Goal: Contribute content

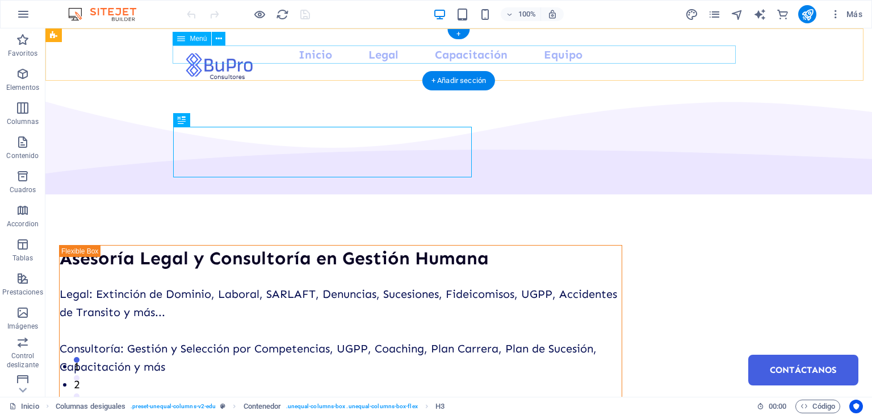
click at [456, 57] on nav "Inicio Legal Capacitación Equipo Contáctanos" at bounding box center [458, 54] width 563 height 18
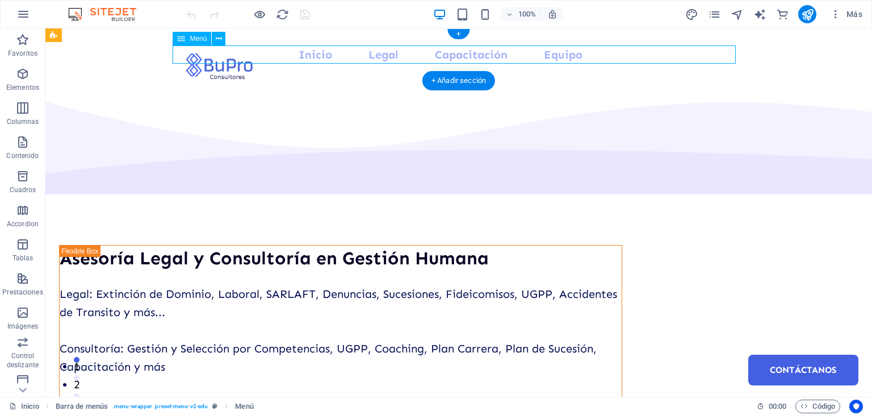
click at [456, 57] on nav "Inicio Legal Capacitación Equipo Contáctanos" at bounding box center [458, 54] width 563 height 18
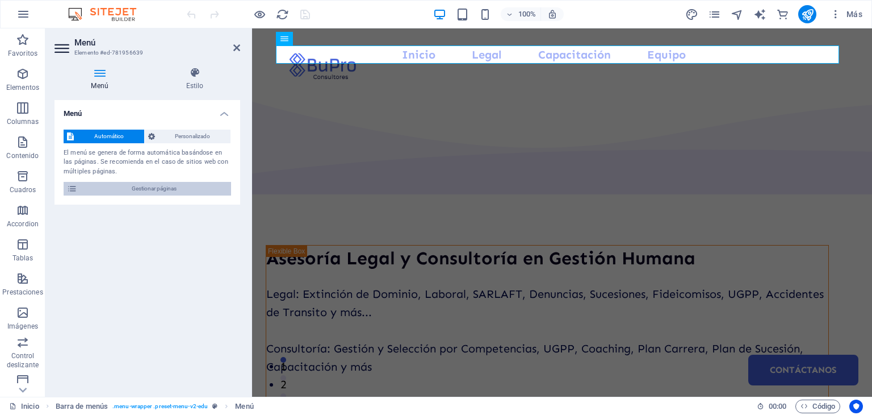
click at [141, 186] on span "Gestionar páginas" at bounding box center [154, 189] width 147 height 14
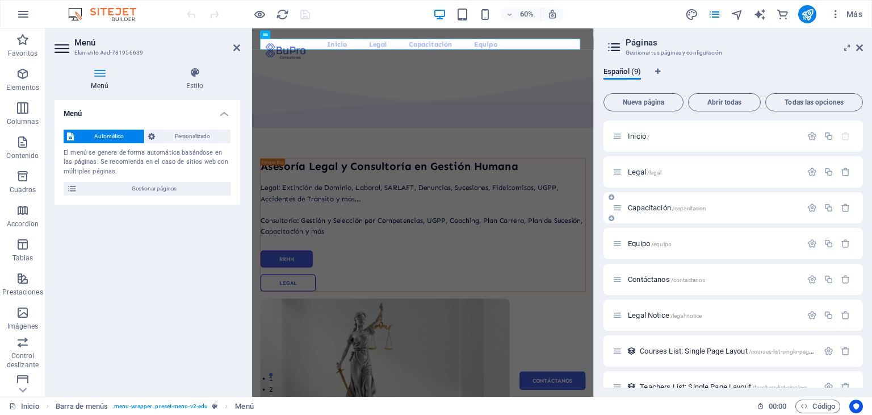
click at [660, 207] on span "Capacitación /capacitacion" at bounding box center [667, 207] width 78 height 9
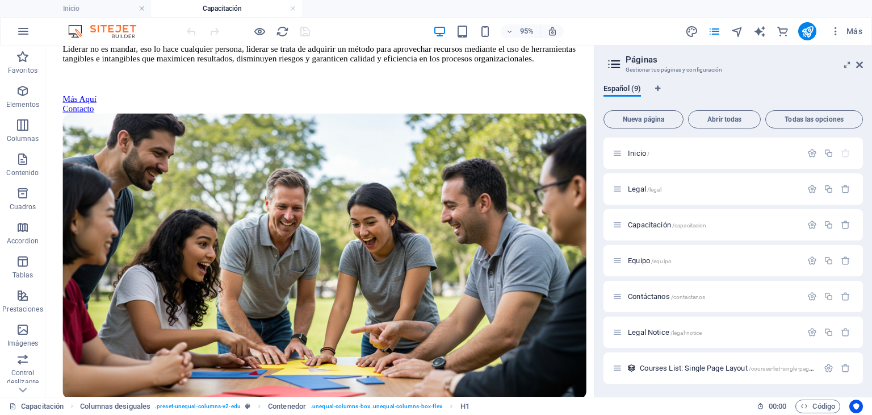
scroll to position [309, 0]
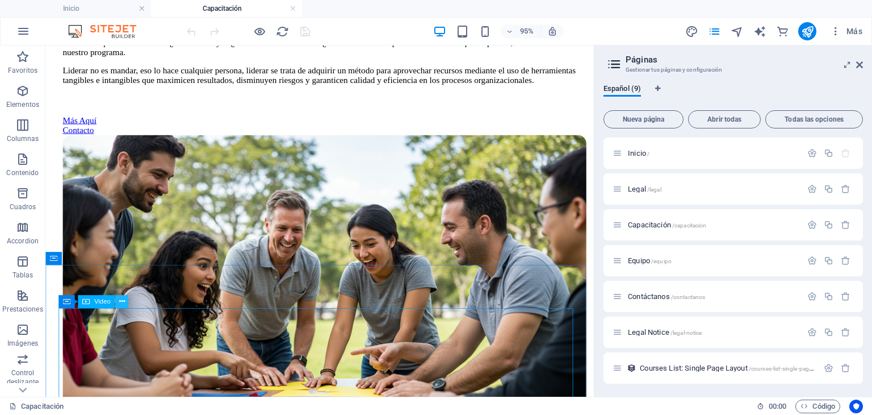
click at [120, 300] on icon at bounding box center [122, 300] width 6 height 11
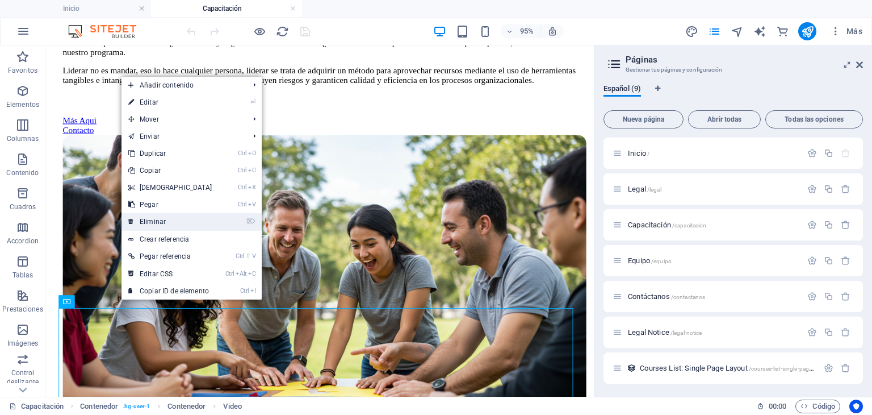
click at [161, 221] on link "⌦ Eliminar" at bounding box center [171, 221] width 98 height 17
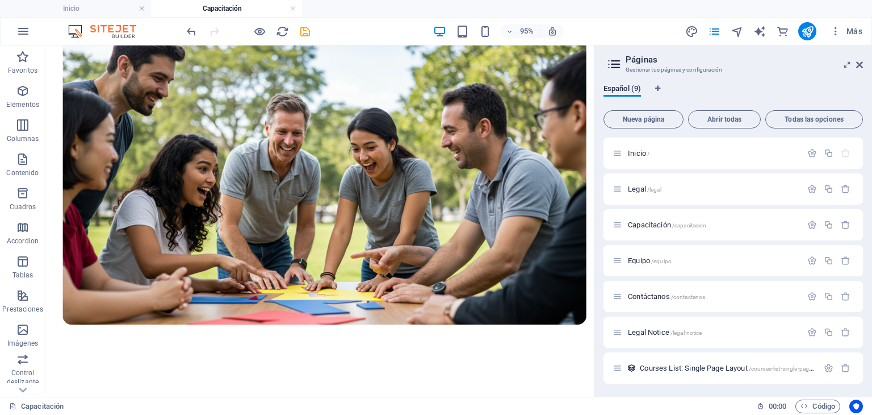
scroll to position [463, 0]
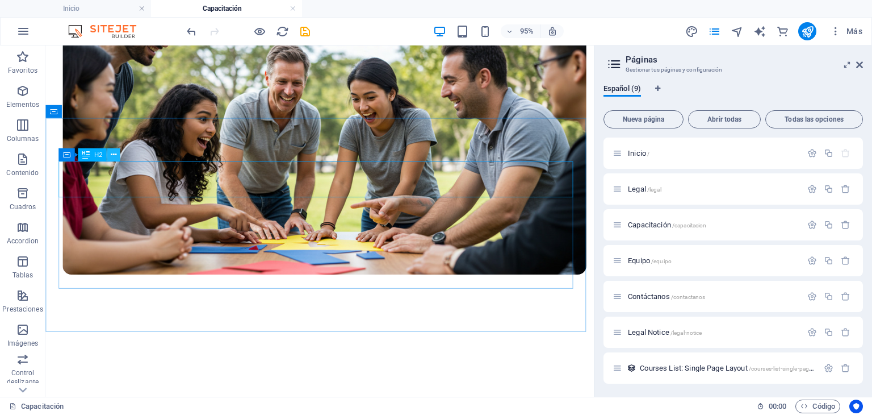
click at [114, 158] on icon at bounding box center [114, 154] width 6 height 11
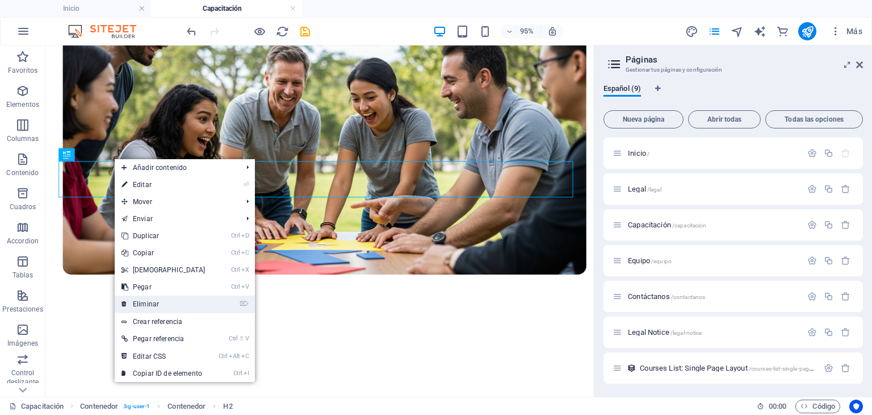
click at [157, 297] on link "⌦ Eliminar" at bounding box center [164, 303] width 98 height 17
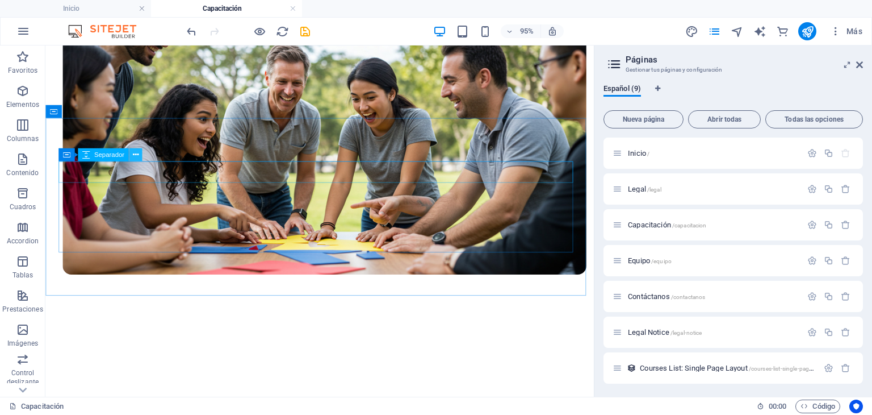
click at [139, 156] on button at bounding box center [135, 154] width 13 height 13
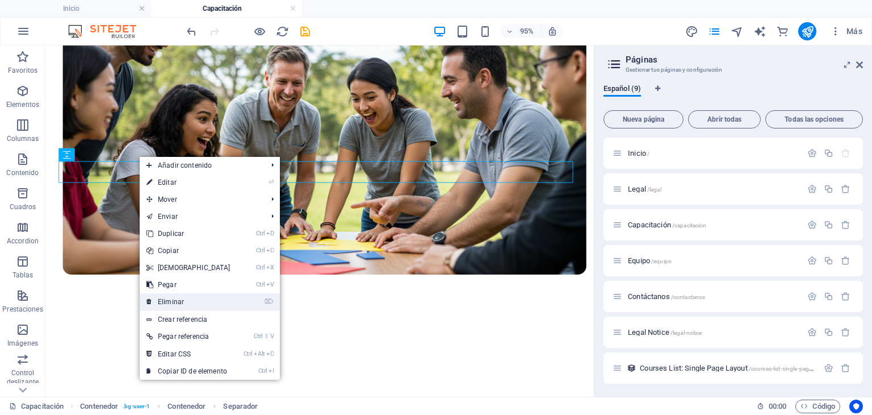
click at [186, 300] on link "⌦ Eliminar" at bounding box center [189, 301] width 98 height 17
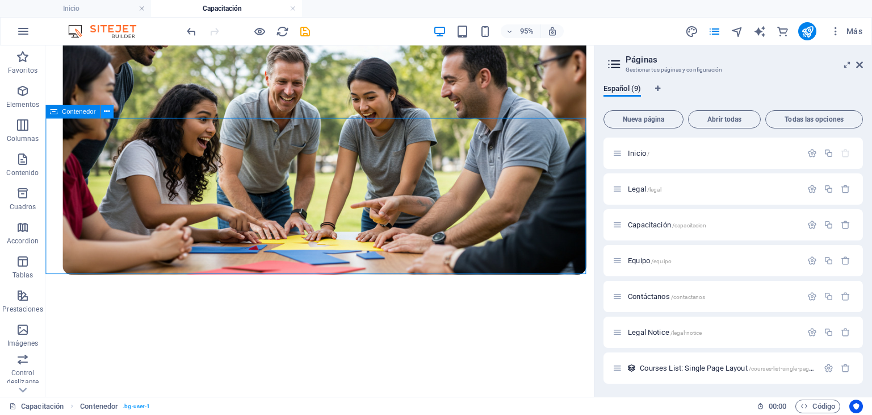
click at [107, 114] on icon at bounding box center [107, 111] width 6 height 11
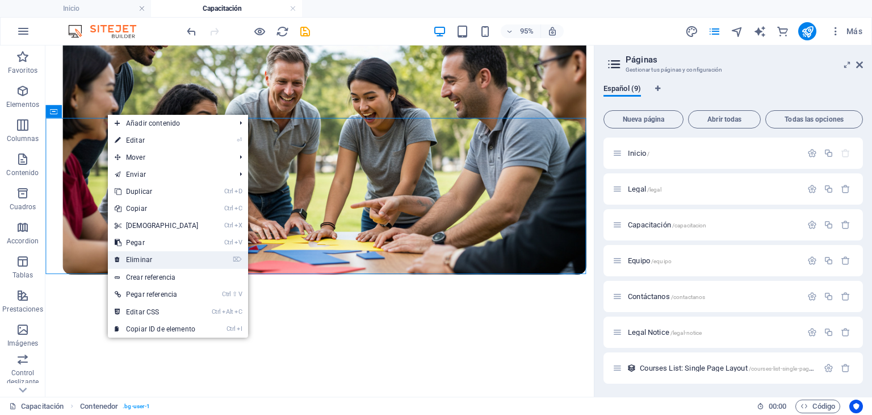
click at [156, 261] on link "⌦ Eliminar" at bounding box center [157, 259] width 98 height 17
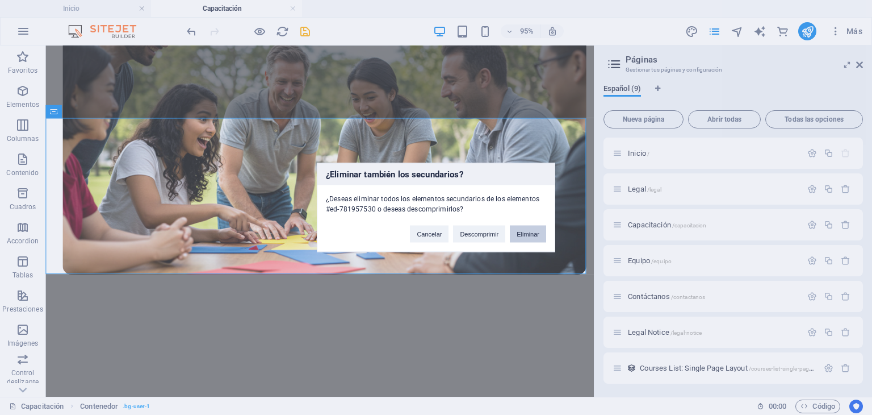
click at [532, 239] on button "Eliminar" at bounding box center [528, 233] width 36 height 17
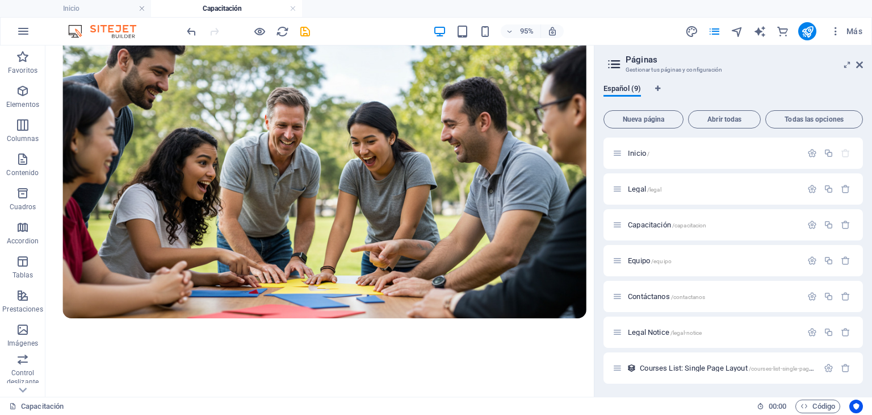
scroll to position [421, 0]
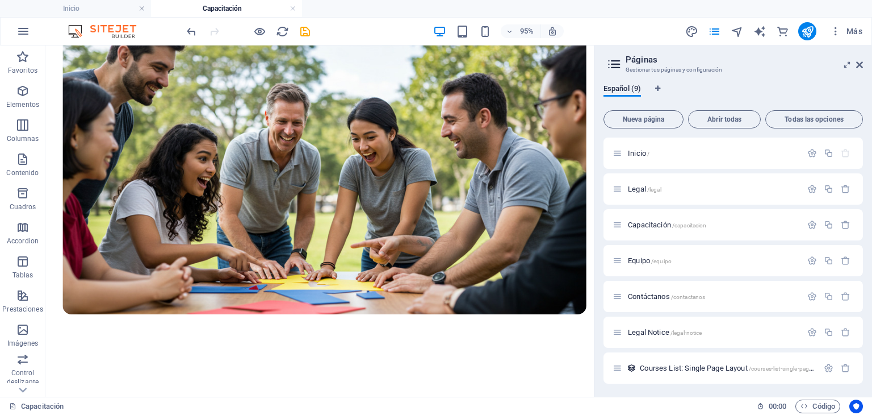
drag, startPoint x: 618, startPoint y: 139, endPoint x: 639, endPoint y: 175, distance: 42.0
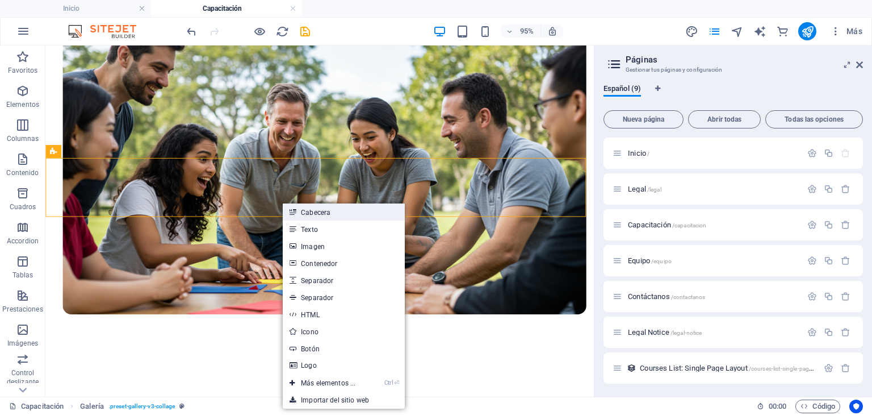
click at [319, 207] on link "Cabecera" at bounding box center [344, 211] width 122 height 17
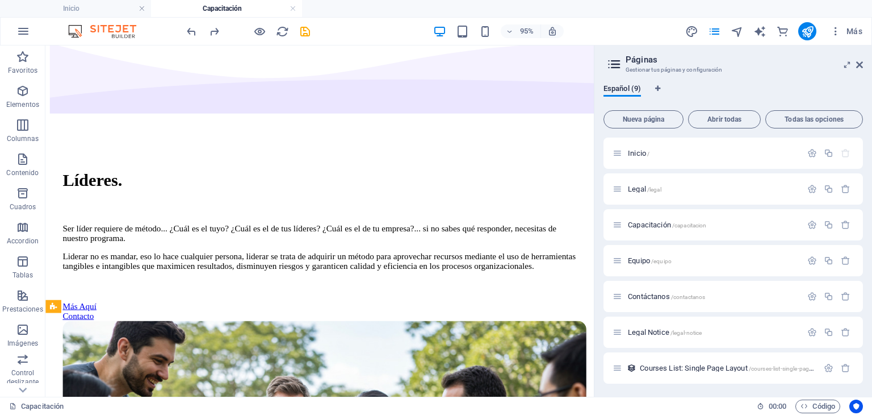
scroll to position [0, 0]
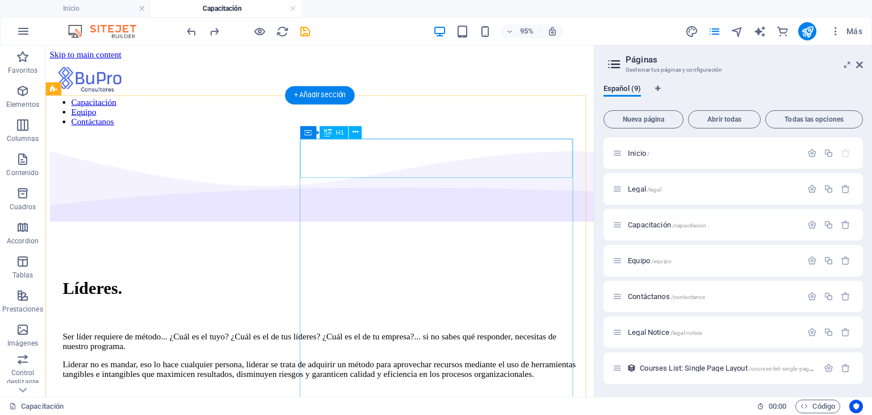
click at [451, 290] on div "Líderes." at bounding box center [334, 300] width 541 height 21
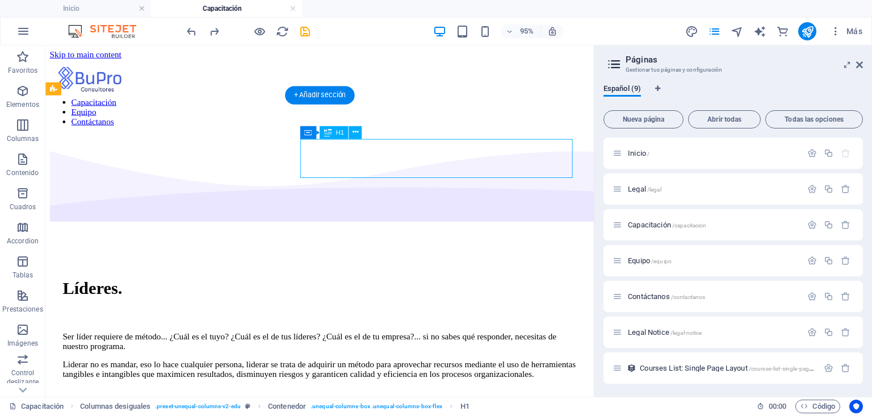
click at [451, 290] on div "Líderes." at bounding box center [334, 300] width 541 height 21
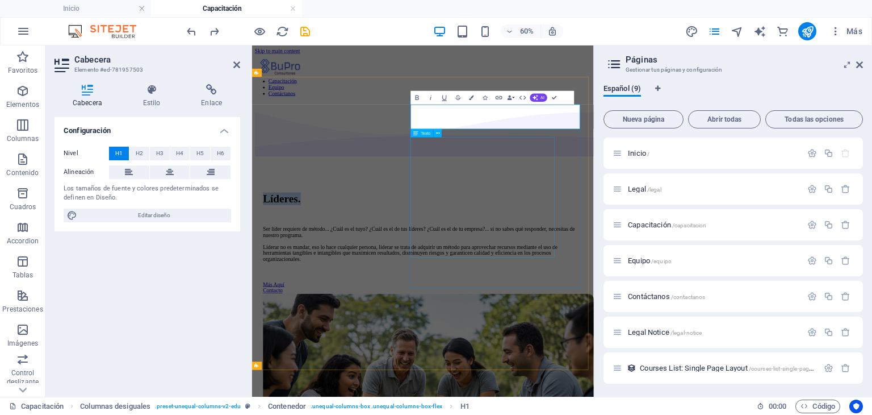
click at [645, 346] on div "Ser líder requiere de método... ¿Cuál es el tuyo? ¿Cuál es el de tus líderes? ¿…" at bounding box center [536, 376] width 533 height 60
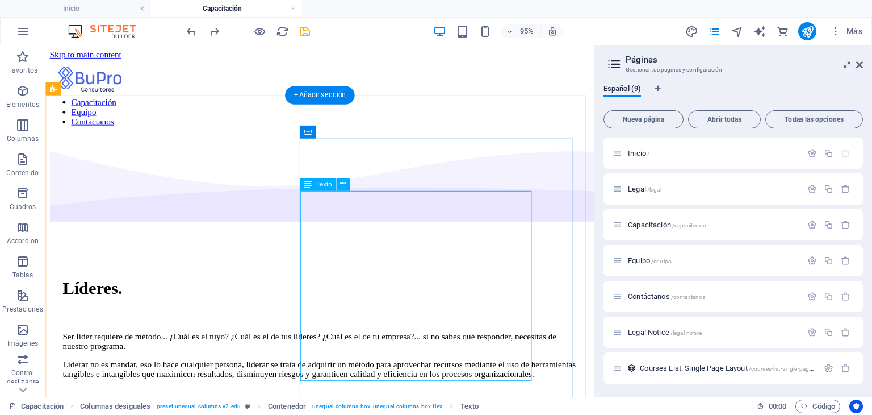
click at [504, 346] on div "Ser líder requiere de método... ¿Cuál es el tuyo? ¿Cuál es el de tus líderes? ¿…" at bounding box center [334, 371] width 541 height 50
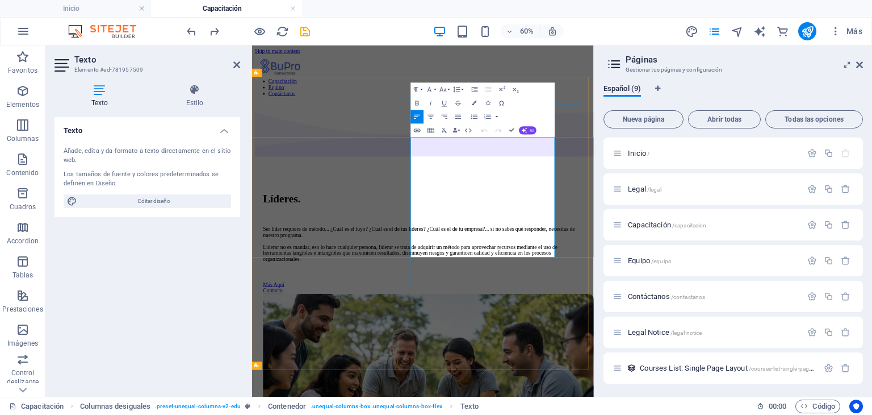
click at [749, 384] on p "Liderar no es mandar, eso lo hace cualquier persona, liderar se trata de adquir…" at bounding box center [536, 391] width 533 height 31
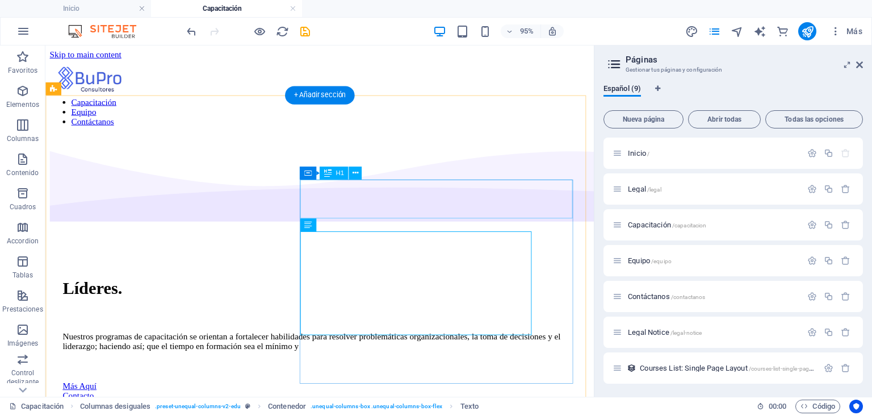
click at [451, 290] on div "Líderes." at bounding box center [334, 300] width 541 height 21
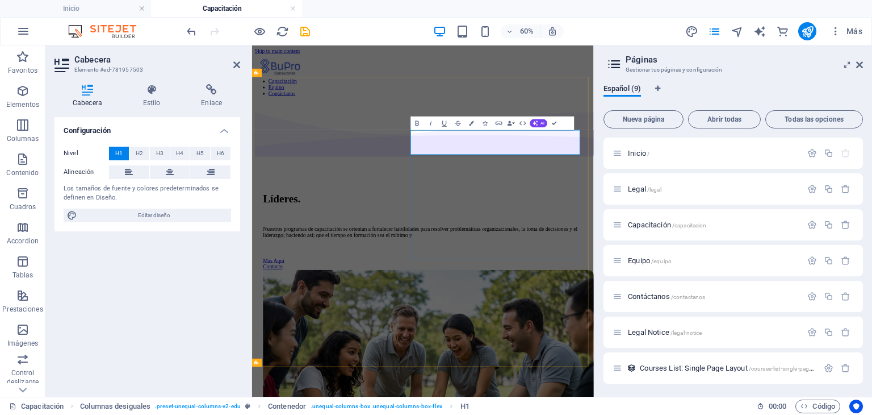
click at [664, 290] on h1 "Líderes." at bounding box center [536, 300] width 533 height 21
click at [603, 346] on div "Nuestros programas de capacitación se orientan a fortalecer habilidades para re…" at bounding box center [536, 356] width 533 height 20
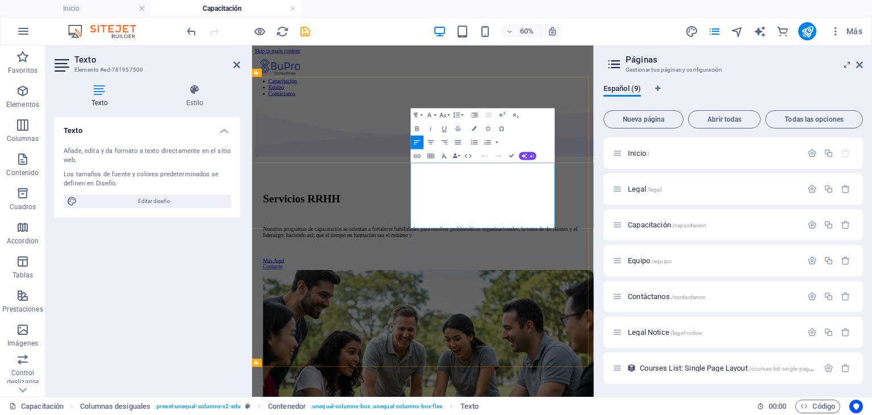
click at [599, 346] on p "Nuestros programas de capacitación se orientan a fortalecer habilidades para re…" at bounding box center [536, 356] width 533 height 20
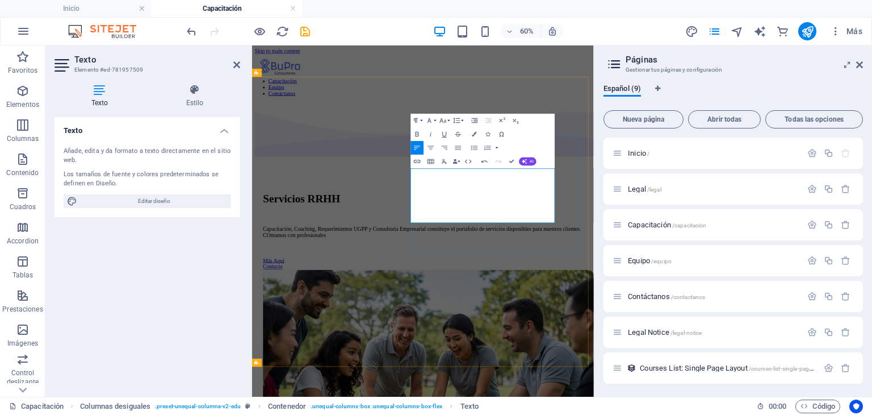
click at [625, 346] on p "Capacitación, Coaching, Requerimientos UGPP y Consultoría Empresarial constituy…" at bounding box center [536, 356] width 533 height 20
click at [593, 346] on p "Capacitación, Coaching, Requerimientos UGPP y Consultoría Empresarial constituy…" at bounding box center [536, 356] width 533 height 20
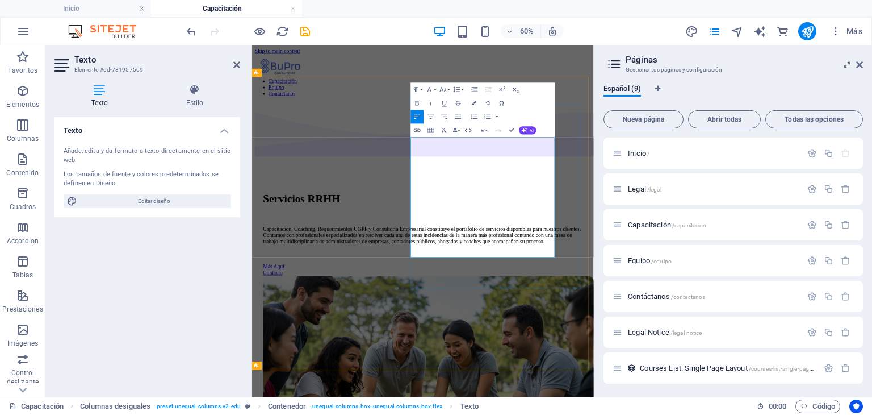
click at [565, 377] on p "Capacitación, Coaching, Requerimientos UGPP y Consultoría Empresarial constituy…" at bounding box center [536, 361] width 533 height 31
click at [670, 377] on p "Capacitación, Coaching, Requerimientos UGPP y Consultoría Empresarial constituy…" at bounding box center [536, 361] width 533 height 31
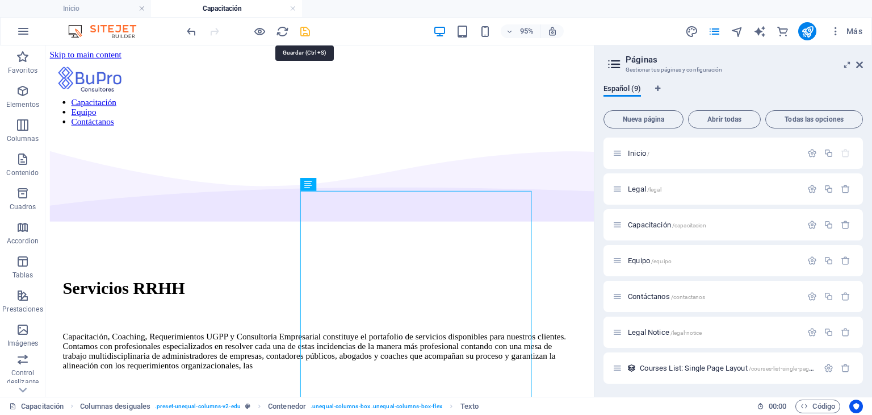
click at [303, 30] on icon "save" at bounding box center [305, 31] width 13 height 13
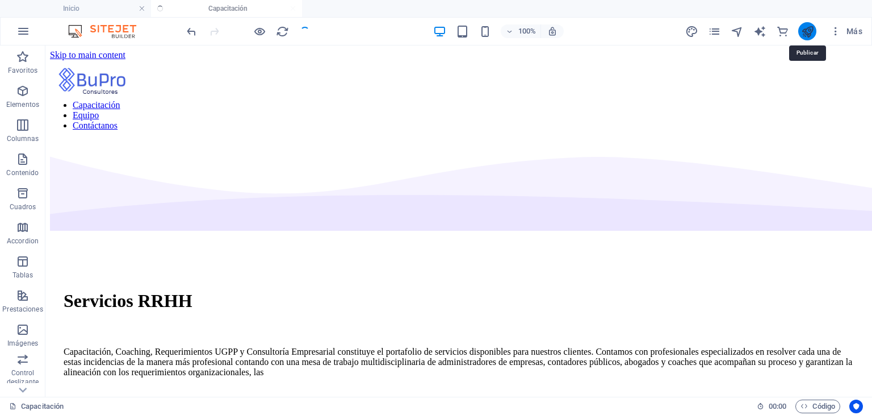
click at [804, 31] on icon "publish" at bounding box center [807, 31] width 13 height 13
